Goal: Transaction & Acquisition: Purchase product/service

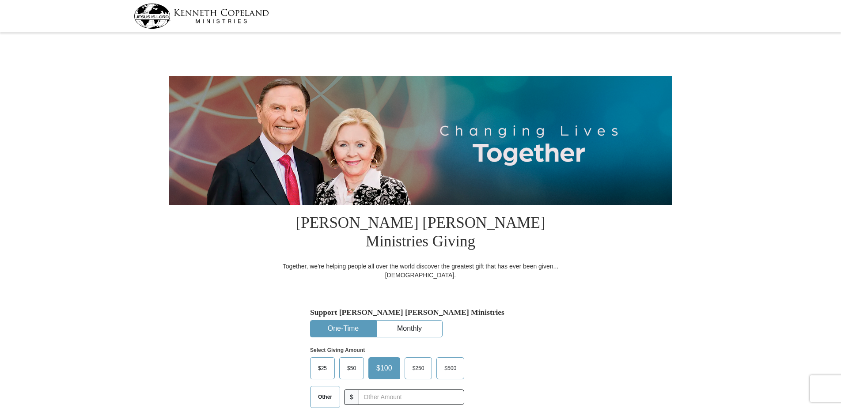
select select "CA"
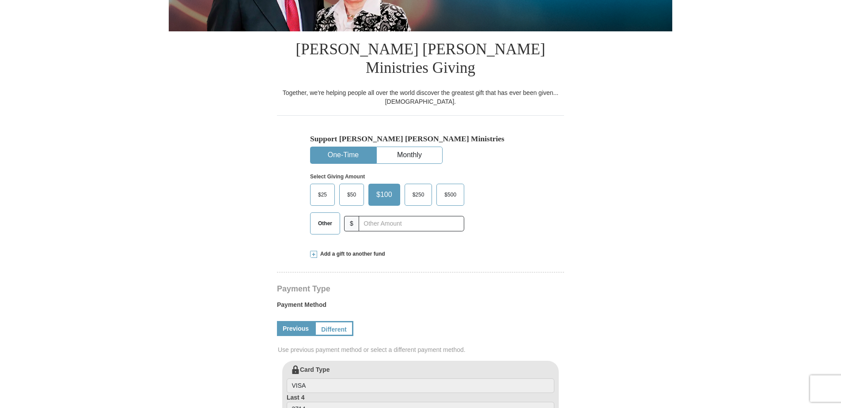
scroll to position [177, 0]
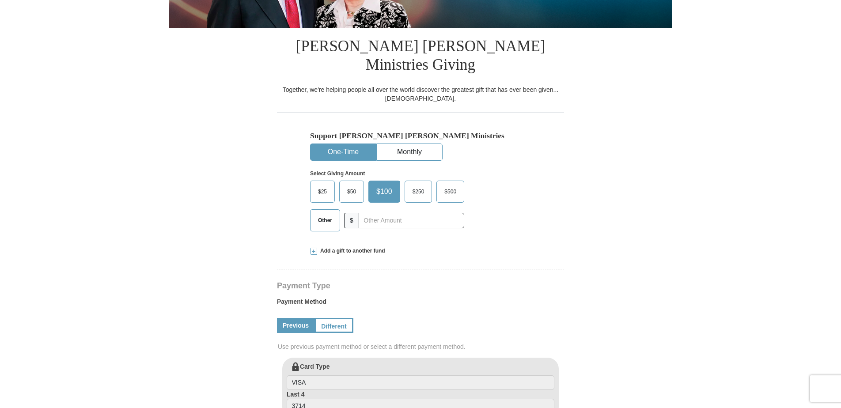
click at [312, 248] on span at bounding box center [313, 251] width 7 height 7
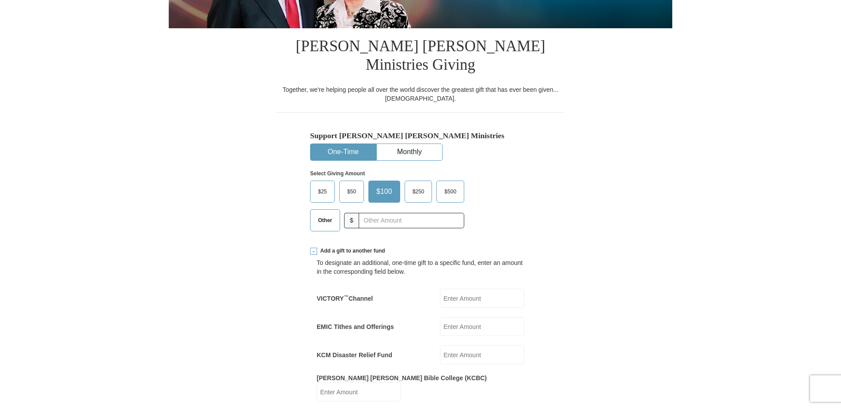
scroll to position [221, 0]
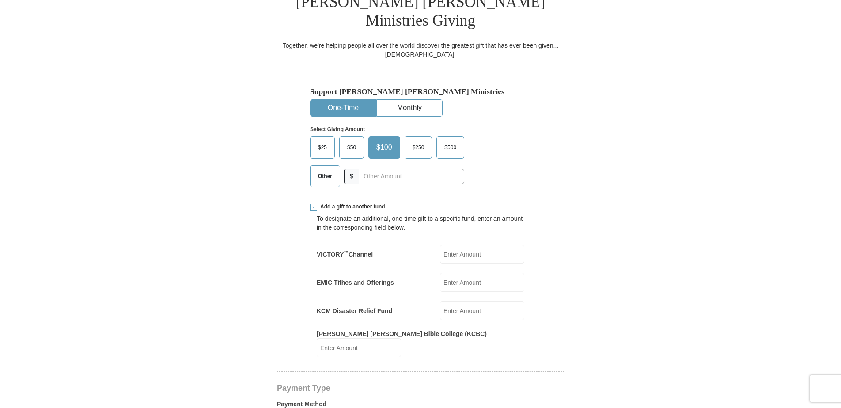
click at [457, 273] on input "EMIC Tithes and Offerings" at bounding box center [482, 282] width 84 height 19
type input "100.00"
click at [329, 170] on span "Other" at bounding box center [325, 176] width 23 height 13
click at [0, 0] on input "Other" at bounding box center [0, 0] width 0 height 0
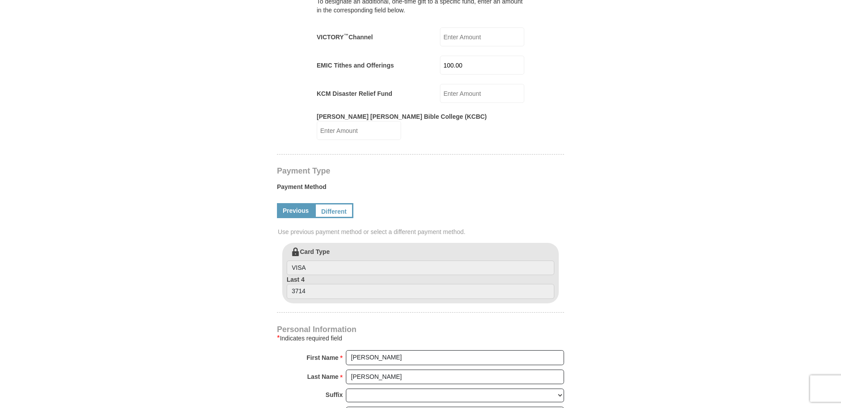
scroll to position [442, 0]
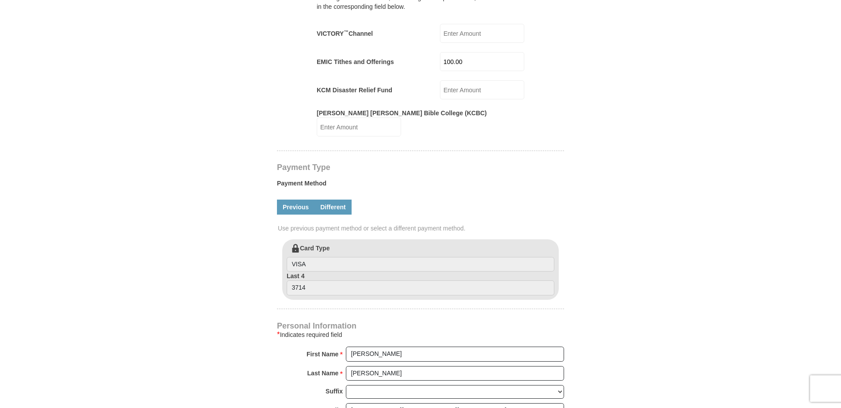
click at [337, 200] on link "Different" at bounding box center [332, 207] width 37 height 15
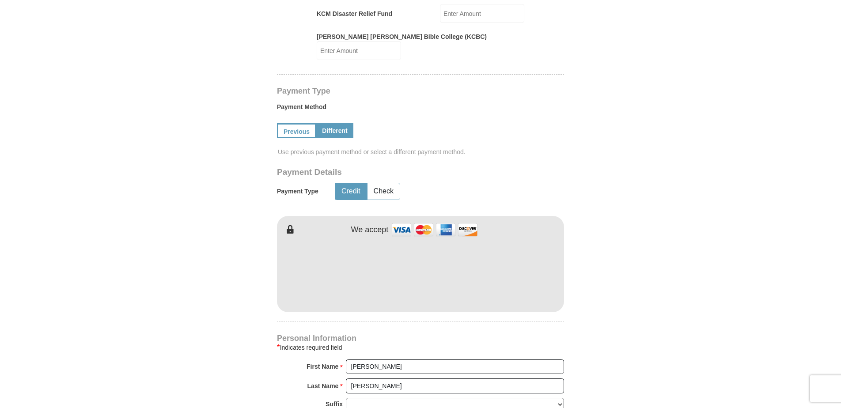
scroll to position [530, 0]
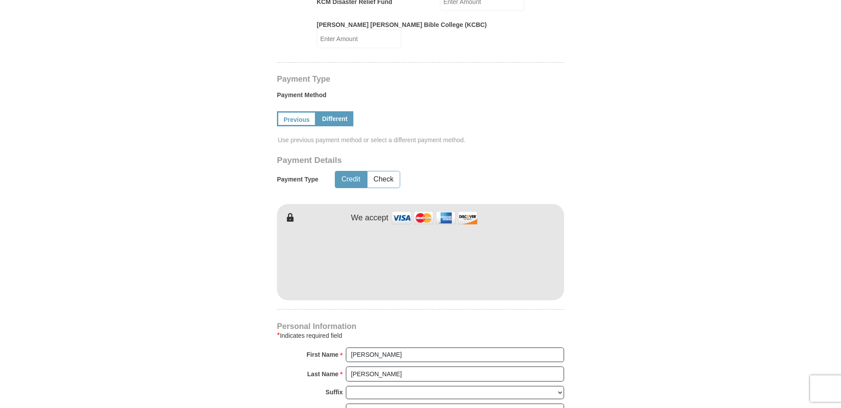
click at [607, 200] on form "[PERSON_NAME] [PERSON_NAME] Ministries Giving Together, we're helping people al…" at bounding box center [420, 118] width 503 height 1226
click at [617, 220] on form "[PERSON_NAME] [PERSON_NAME] Ministries Giving Together, we're helping people al…" at bounding box center [420, 118] width 503 height 1226
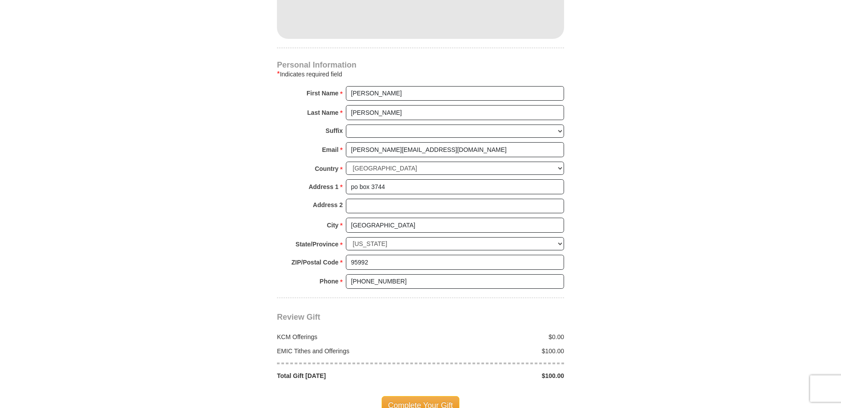
scroll to position [795, 0]
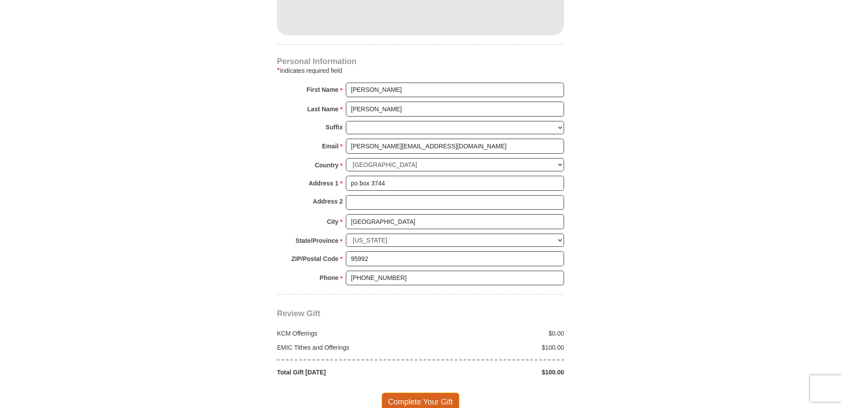
click at [438, 393] on span "Complete Your Gift" at bounding box center [421, 402] width 78 height 19
